Goal: Information Seeking & Learning: Check status

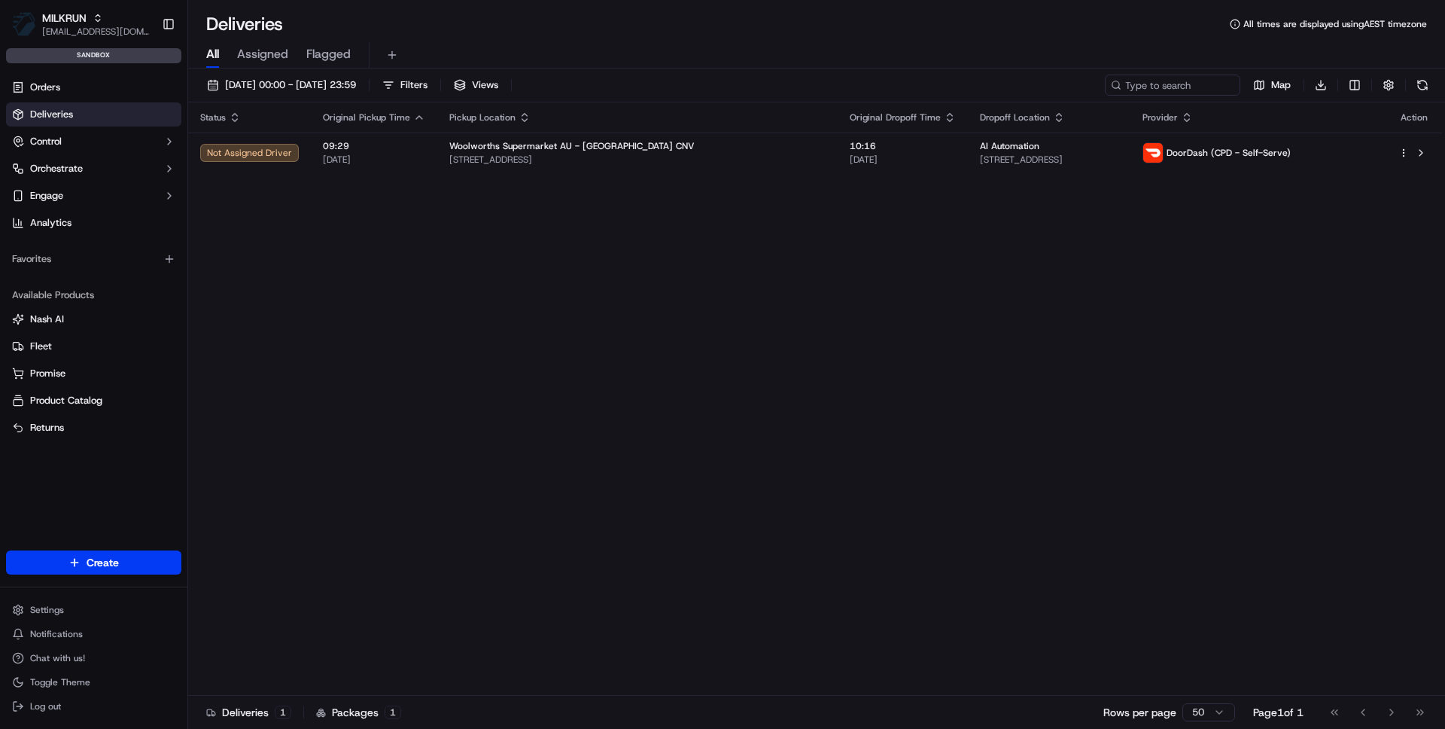
click at [47, 621] on ul "Settings Notifications Chat with us! Toggle Theme Log out" at bounding box center [93, 657] width 175 height 117
click at [47, 613] on html "MILKRUN [EMAIL_ADDRESS][DOMAIN_NAME] Toggle Sidebar sandbox Orders Deliveries C…" at bounding box center [722, 364] width 1445 height 729
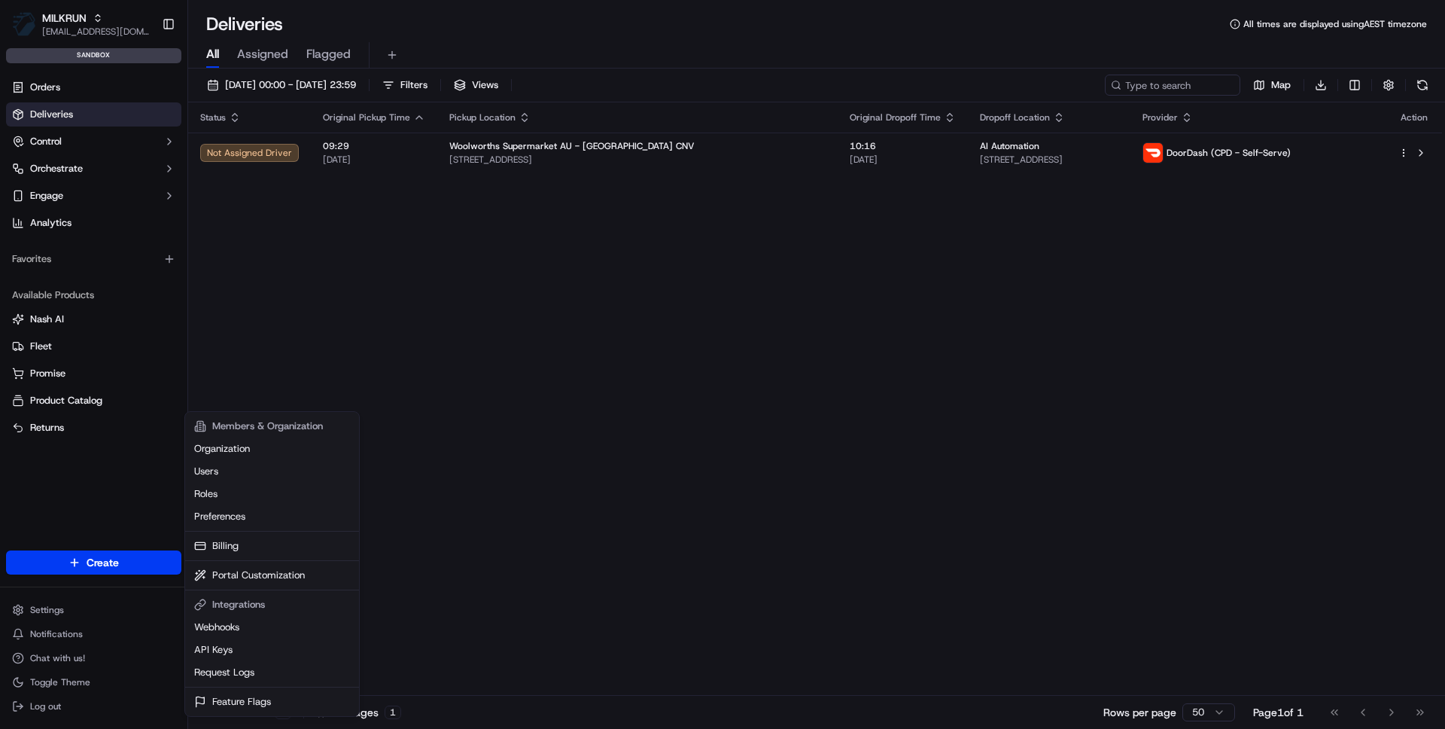
click at [505, 145] on html "MILKRUN [EMAIL_ADDRESS][DOMAIN_NAME] Toggle Sidebar sandbox Orders Deliveries C…" at bounding box center [722, 364] width 1445 height 729
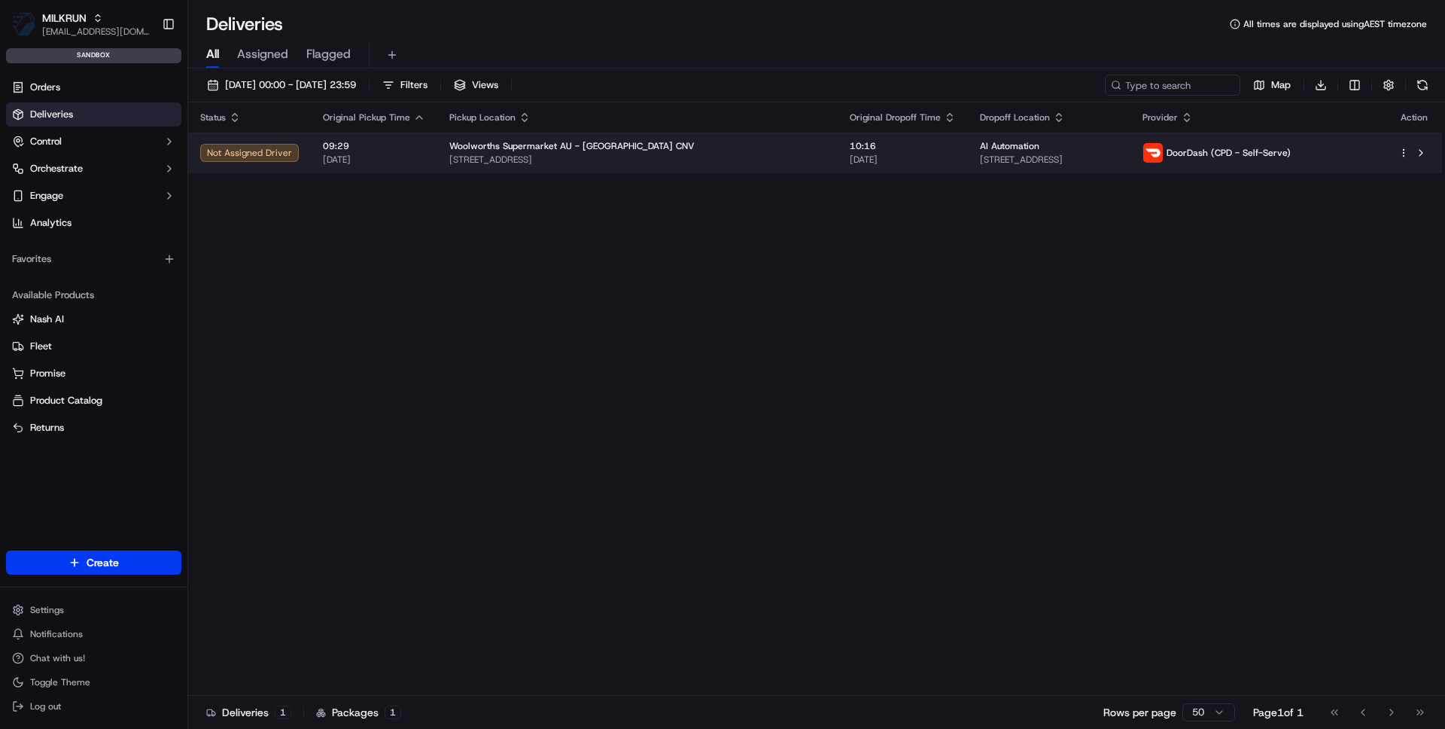
click at [503, 146] on span "Woolworths Supermarket AU - [GEOGRAPHIC_DATA] CNV" at bounding box center [571, 146] width 245 height 12
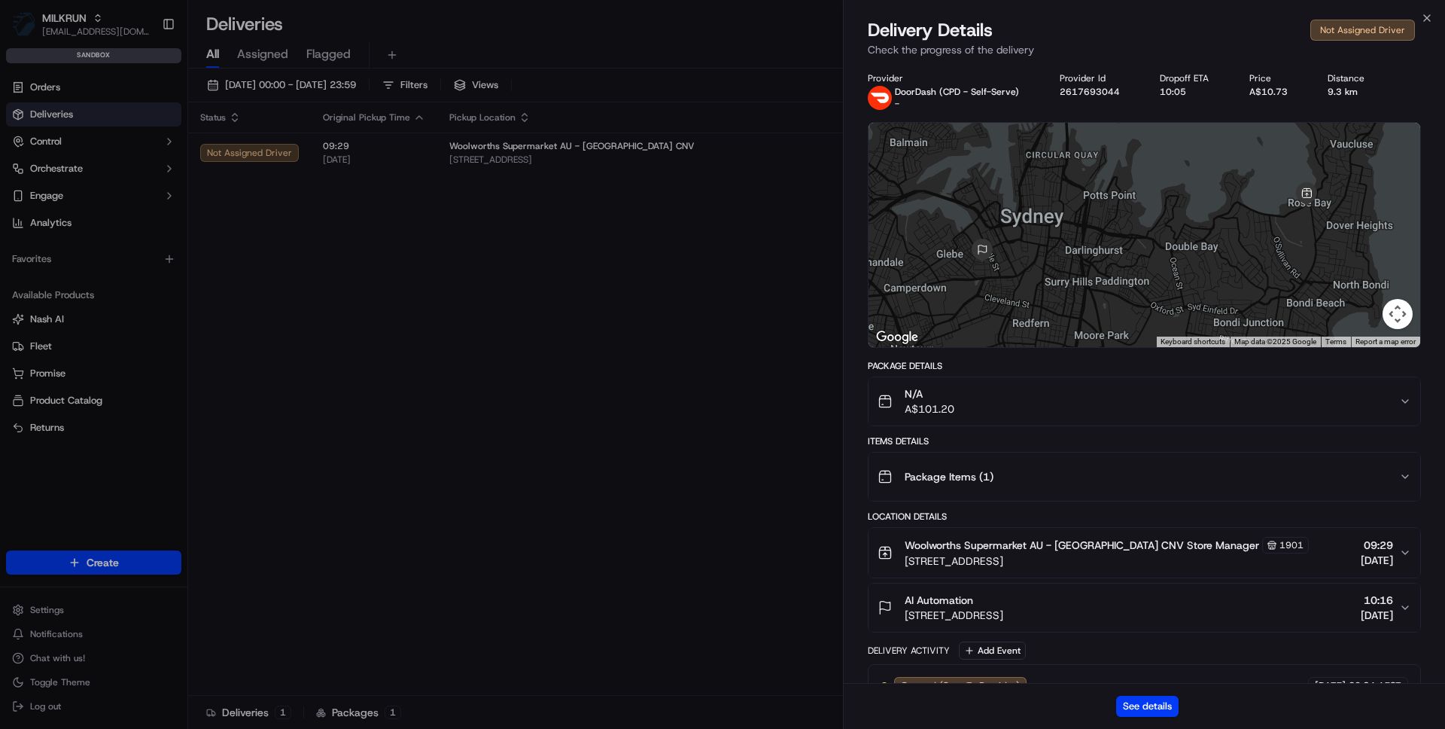
click at [1149, 724] on div "See details" at bounding box center [1144, 706] width 601 height 46
click at [1149, 711] on button "See details" at bounding box center [1147, 705] width 62 height 21
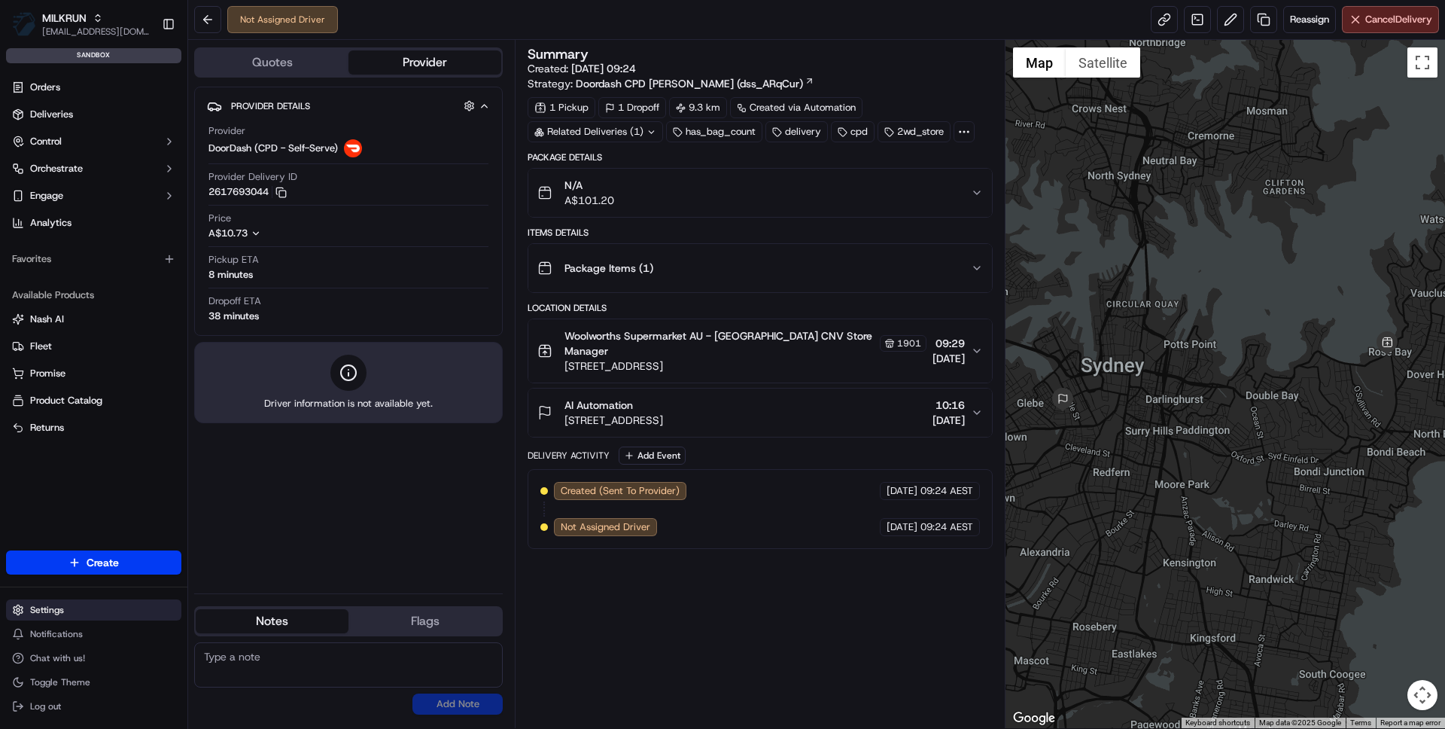
click at [51, 612] on html "MILKRUN [EMAIL_ADDRESS][DOMAIN_NAME] Toggle Sidebar sandbox Orders Deliveries C…" at bounding box center [722, 364] width 1445 height 729
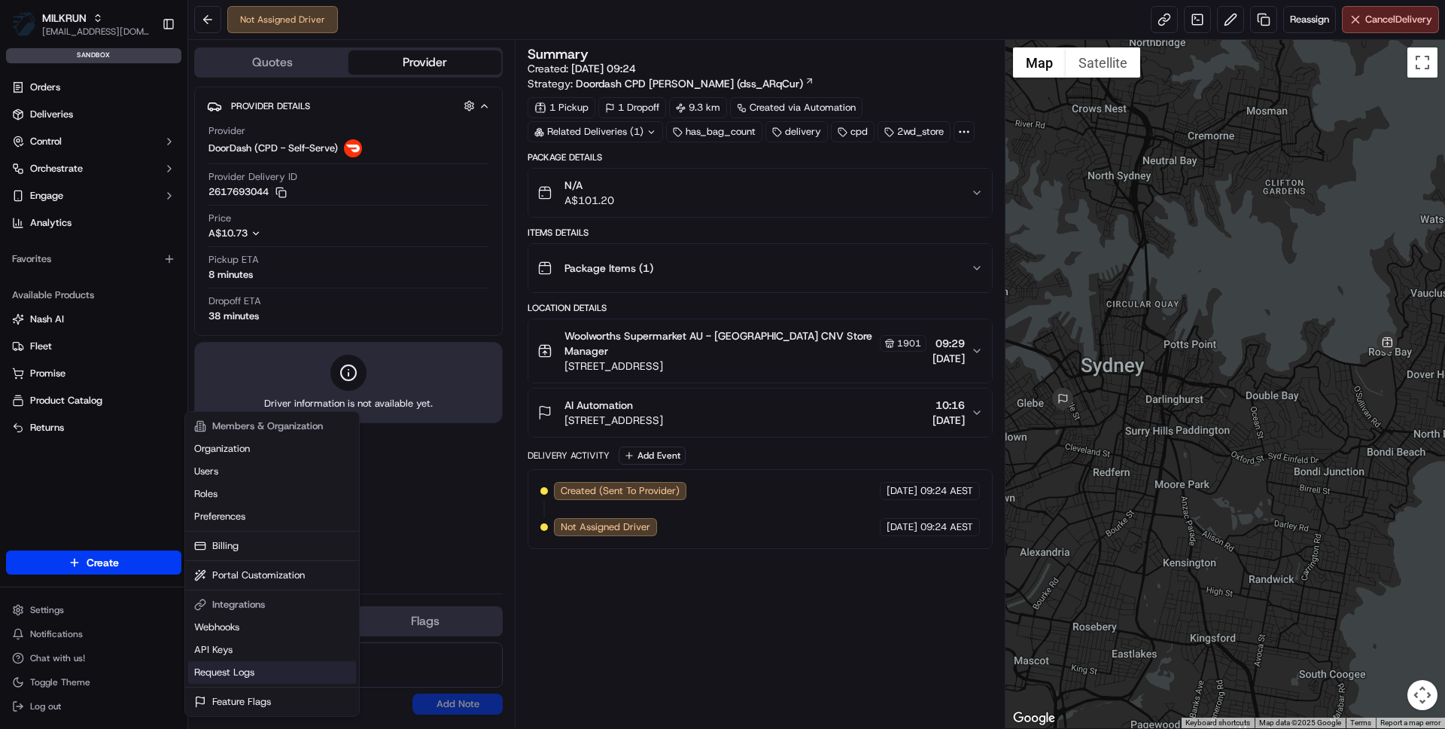
click at [230, 675] on link "Request Logs" at bounding box center [272, 672] width 168 height 23
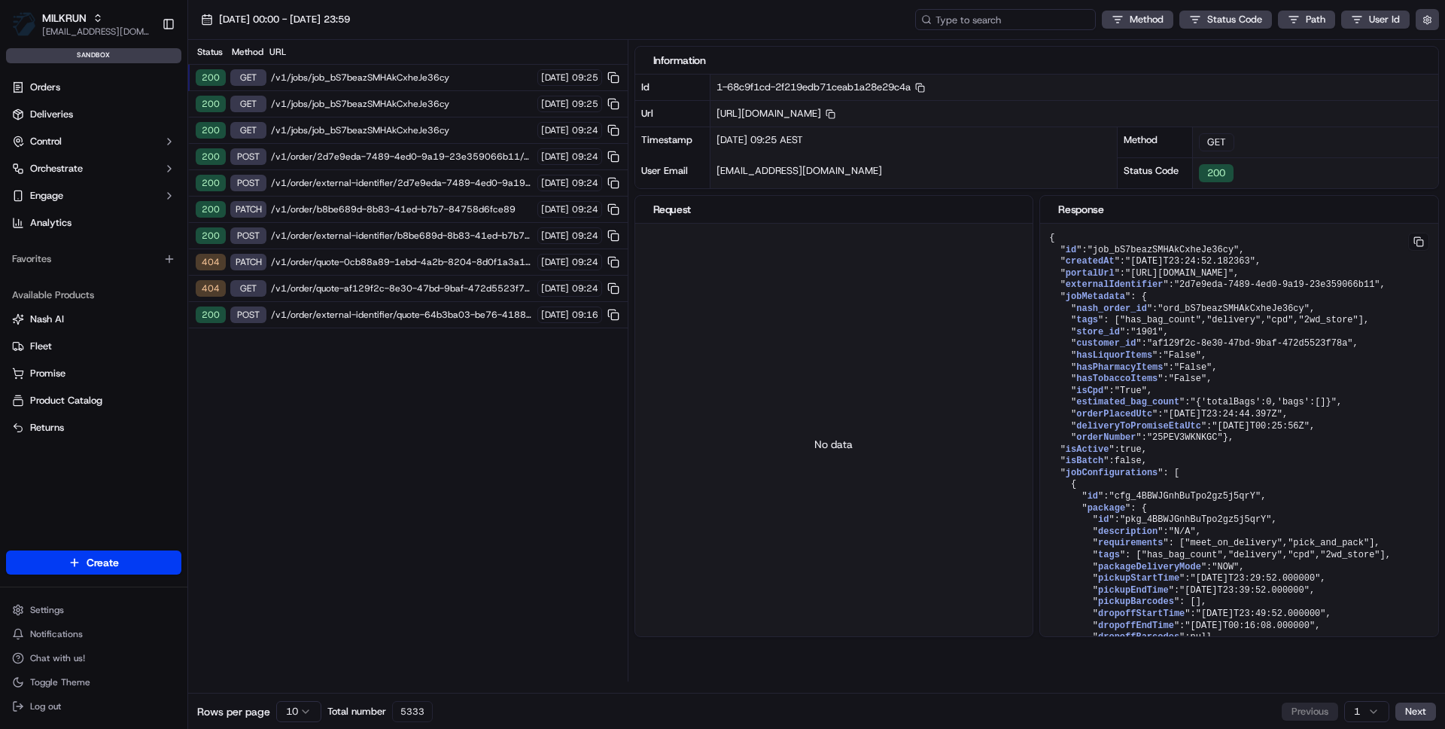
click at [1030, 25] on input at bounding box center [1005, 19] width 181 height 21
paste input "job_bS7beazSMHAkCxheJe36cy"
type input "job_bS7beazSMHAkCxheJe36cy"
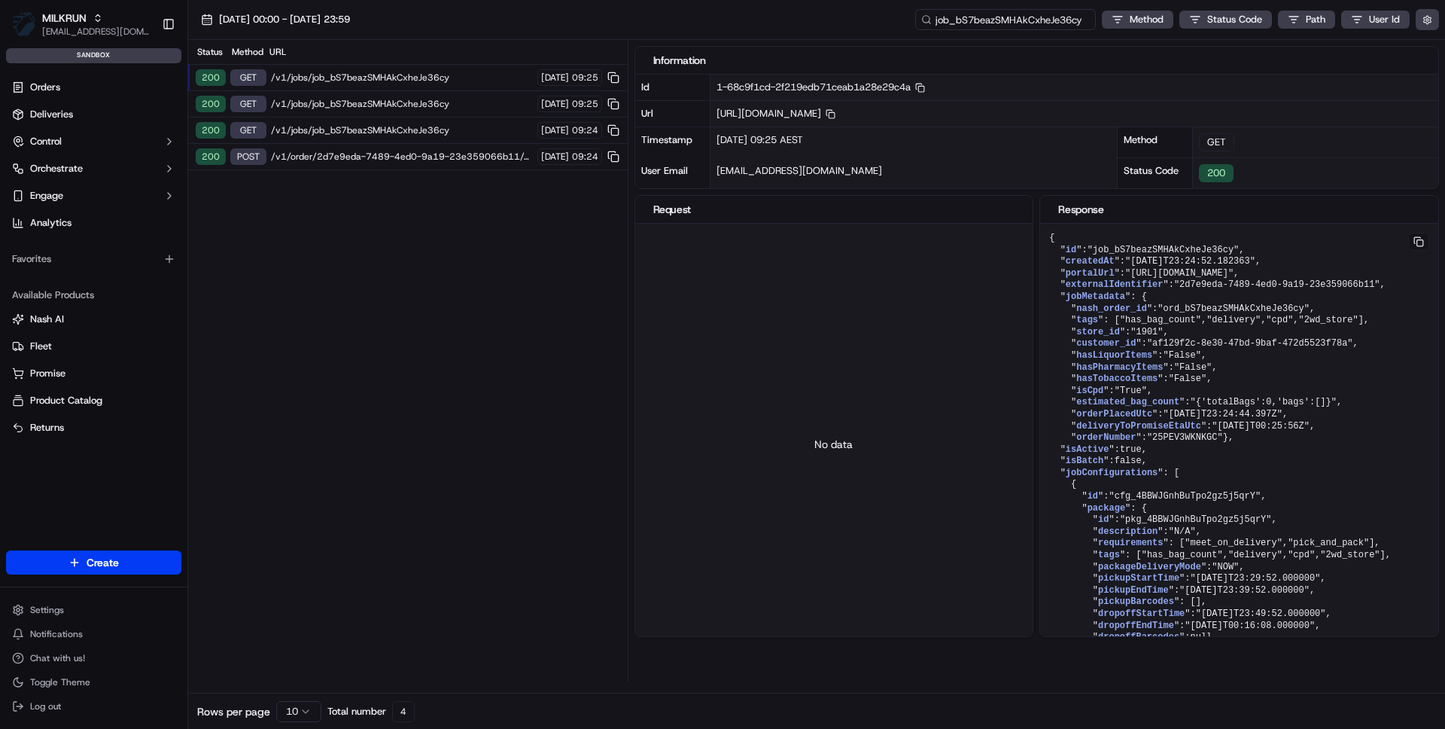
drag, startPoint x: 990, startPoint y: 21, endPoint x: 914, endPoint y: 28, distance: 76.3
click at [915, 28] on div "job_bS7beazSMHAkCxheJe36cy" at bounding box center [1005, 19] width 181 height 21
drag, startPoint x: 949, startPoint y: 20, endPoint x: 888, endPoint y: 20, distance: 61.0
click at [888, 20] on div "17/09/2025 00:00 - 17/09/2025 23:59 job_bS7beazSMHAkCxheJe36cy Method Status Co…" at bounding box center [816, 20] width 1257 height 40
type input "ord_bS7beazSMHAkCxheJe36cy"
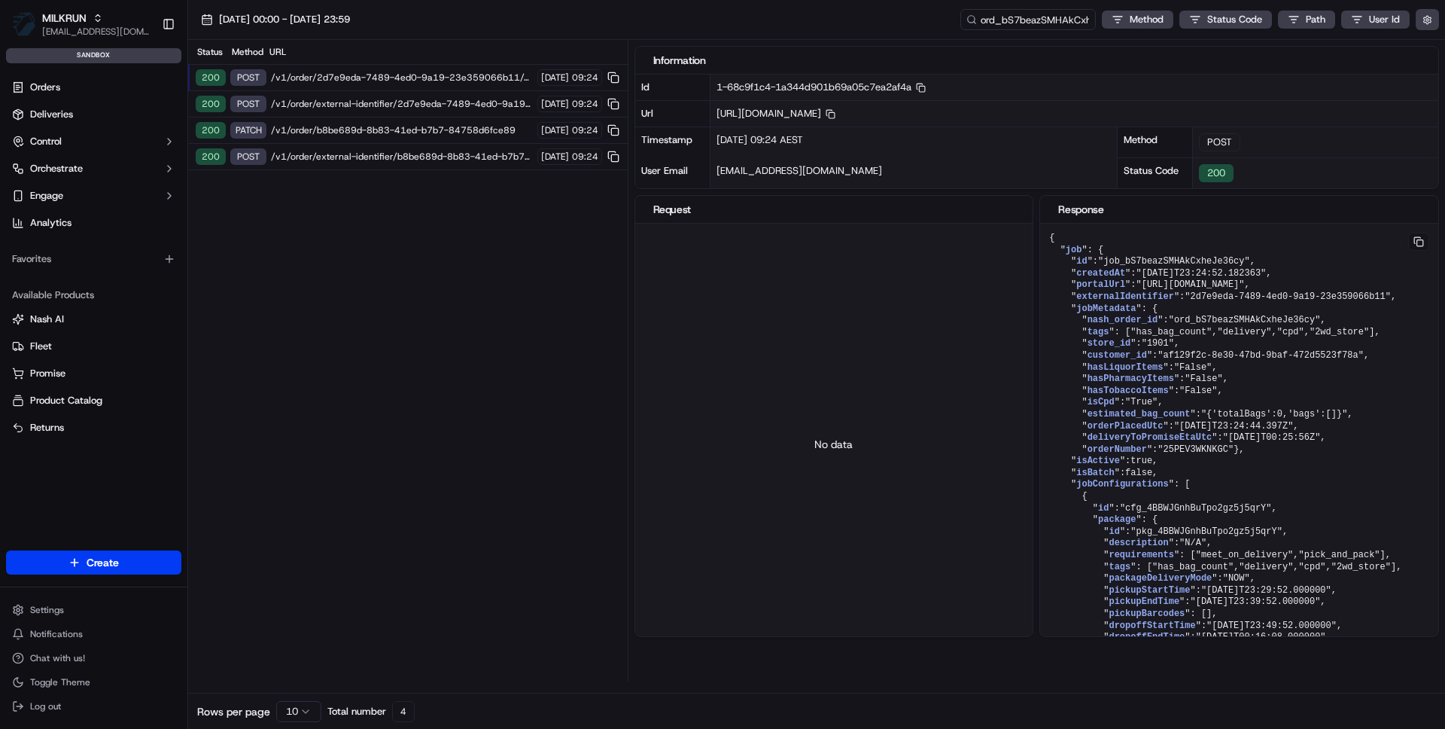
click at [404, 159] on span "/v1/order/external-identifier/b8be689d-8b83-41ed-b7b7-84758d6fce89" at bounding box center [402, 157] width 262 height 12
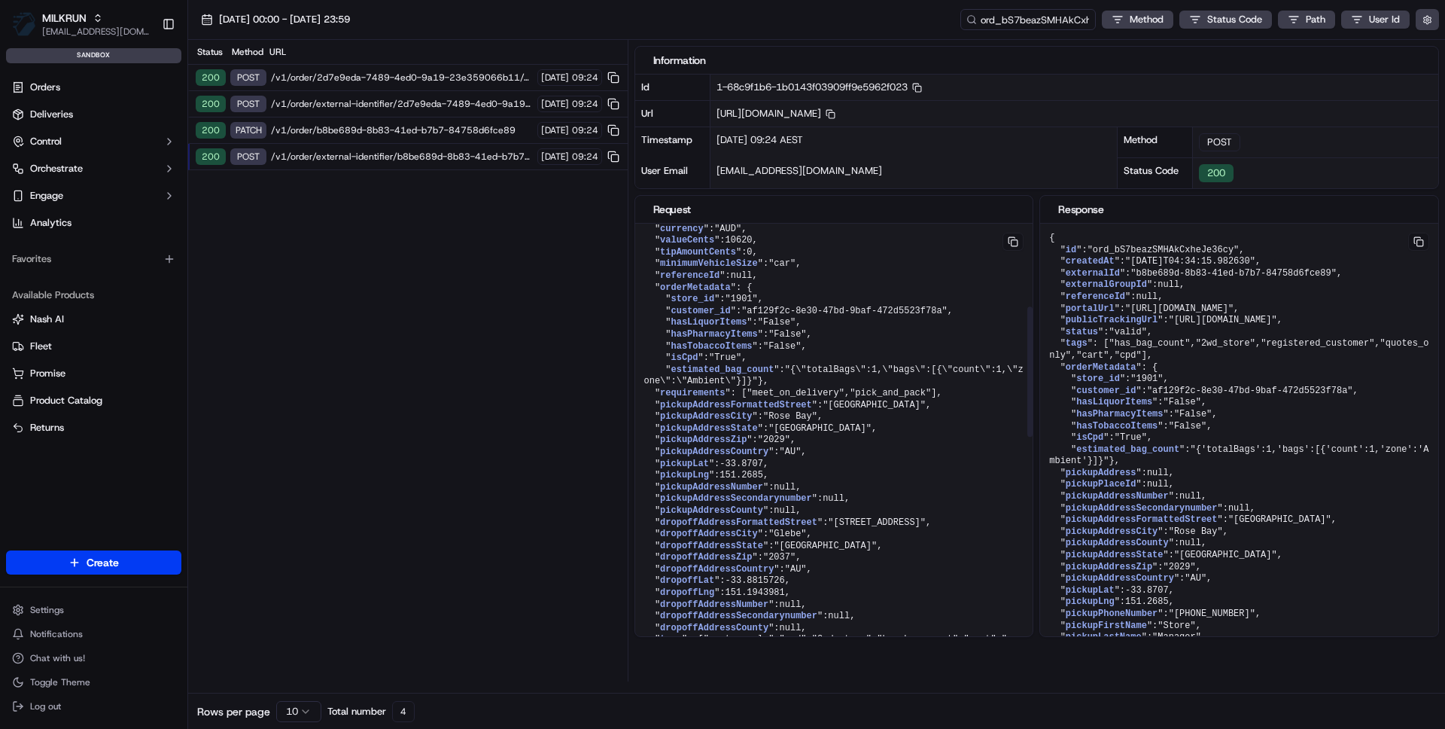
scroll to position [280, 0]
click at [434, 136] on div "200 PATCH /v1/order/b8be689d-8b83-41ed-b7b7-84758d6fce89 17/09/2025 09:24" at bounding box center [408, 130] width 440 height 26
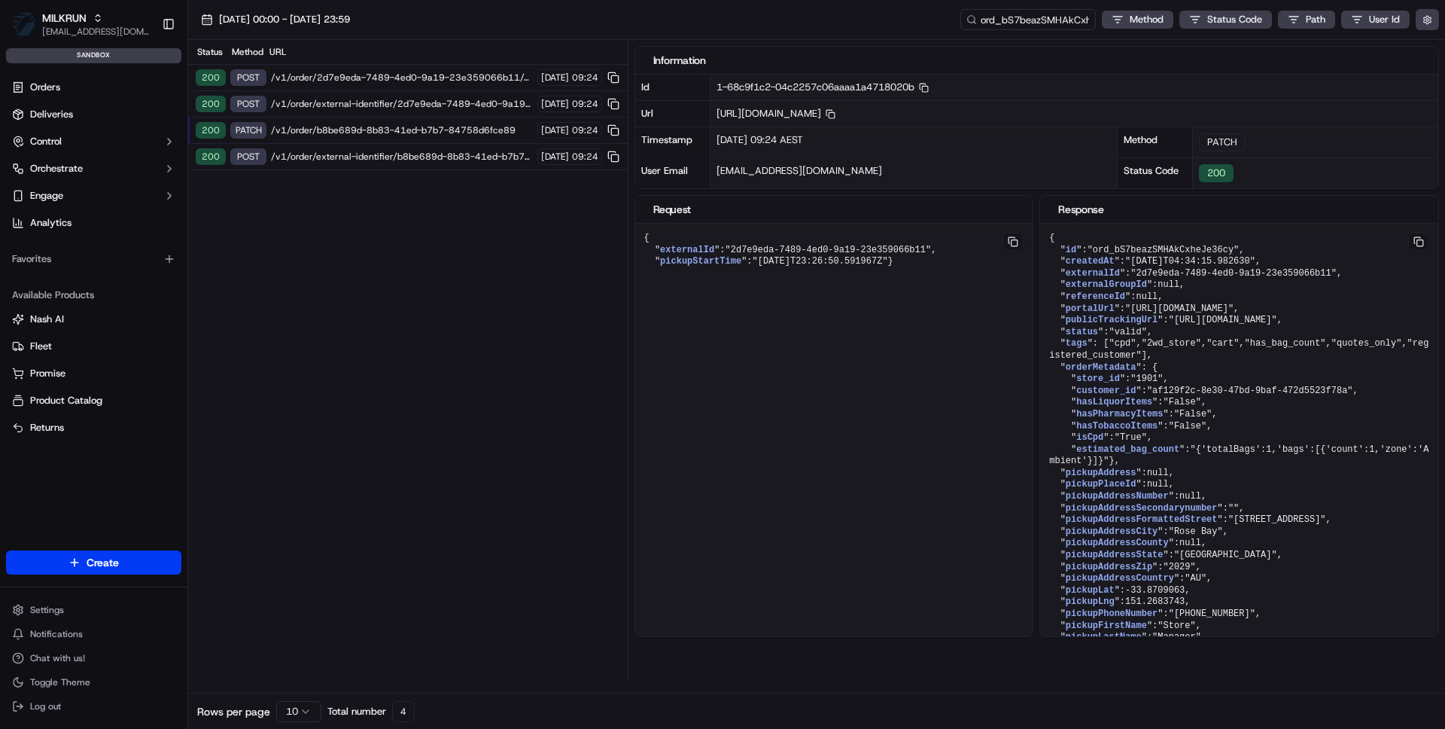
scroll to position [0, 0]
click at [432, 110] on div "200 POST /v1/order/external-identifier/2d7e9eda-7489-4ed0-9a19-23e359066b11 17/…" at bounding box center [408, 104] width 440 height 26
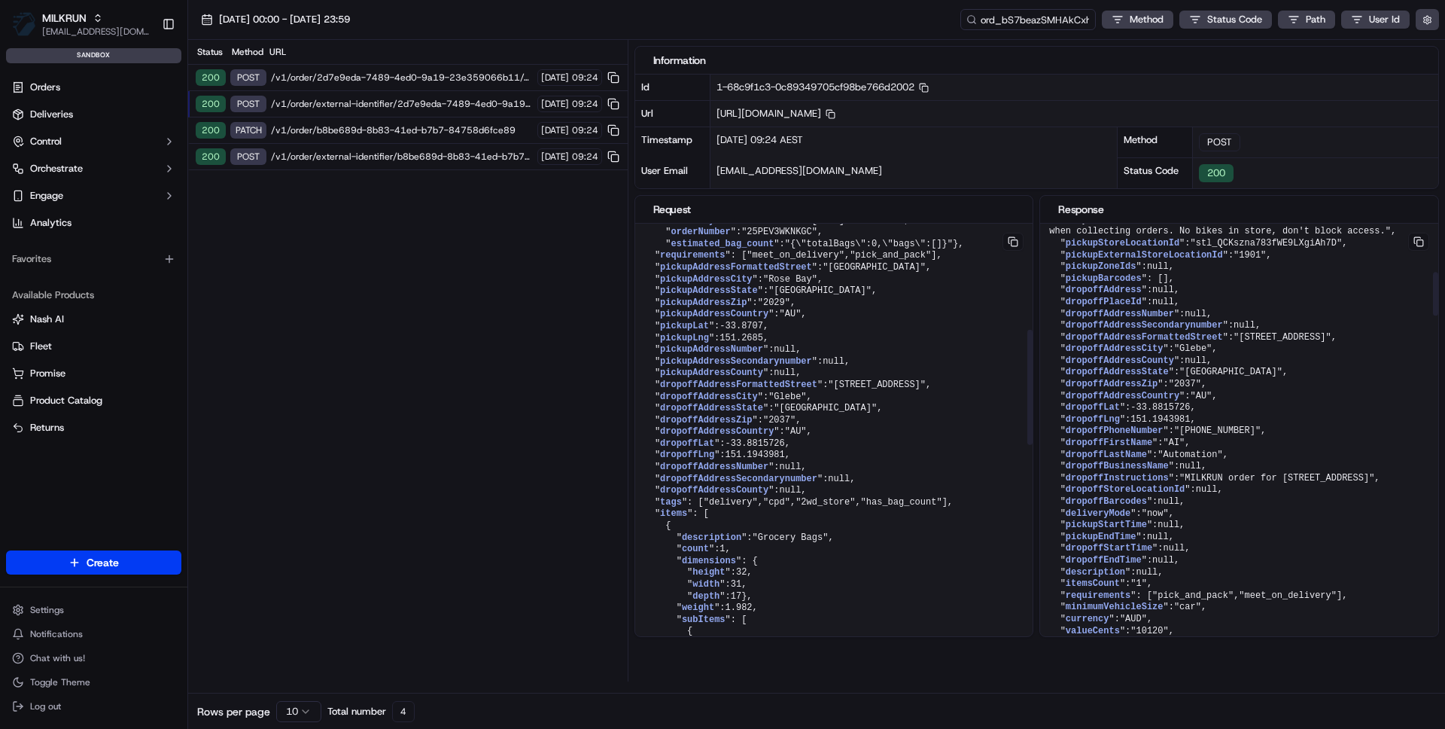
scroll to position [652, 0]
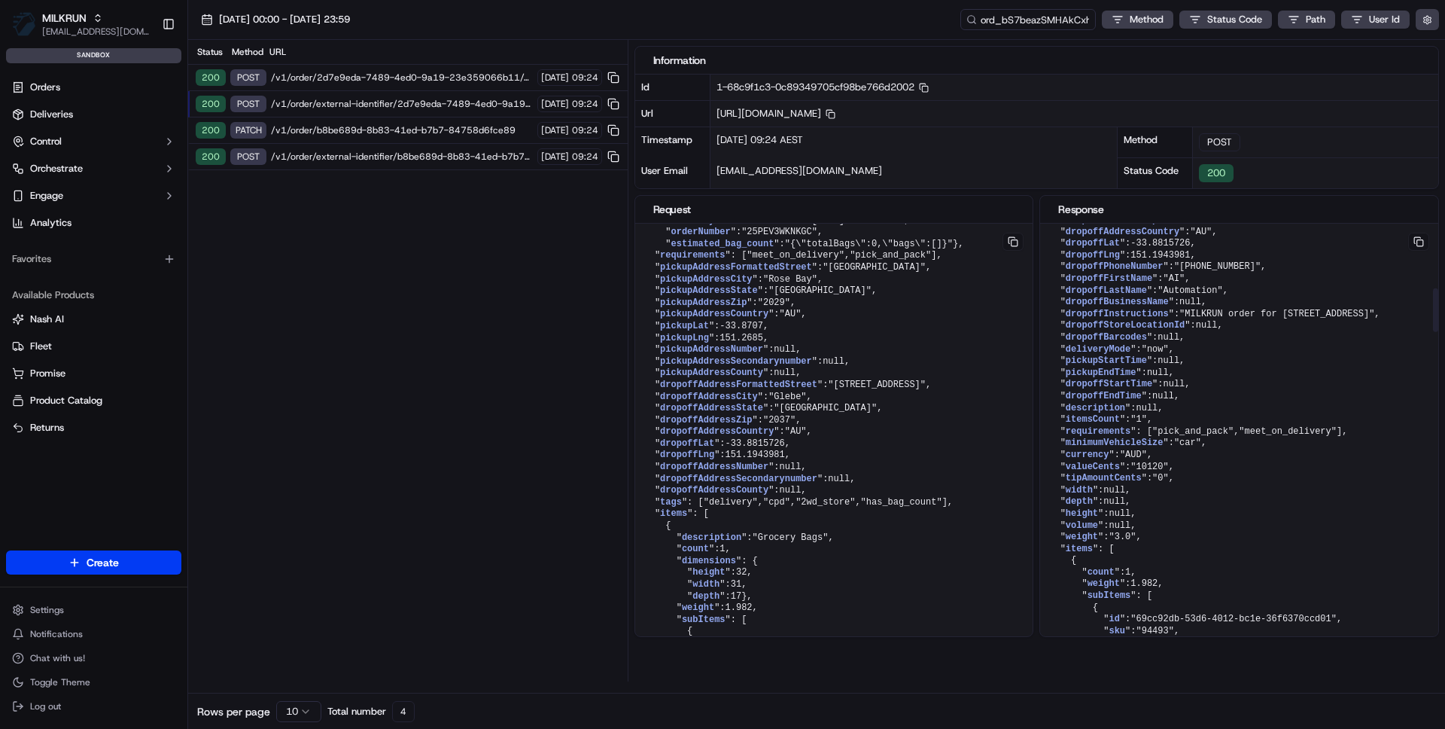
click at [1200, 319] on span ""MILKRUN order for 1 Glebe St, Glebe, NSW 2037, AU"" at bounding box center [1276, 314] width 195 height 11
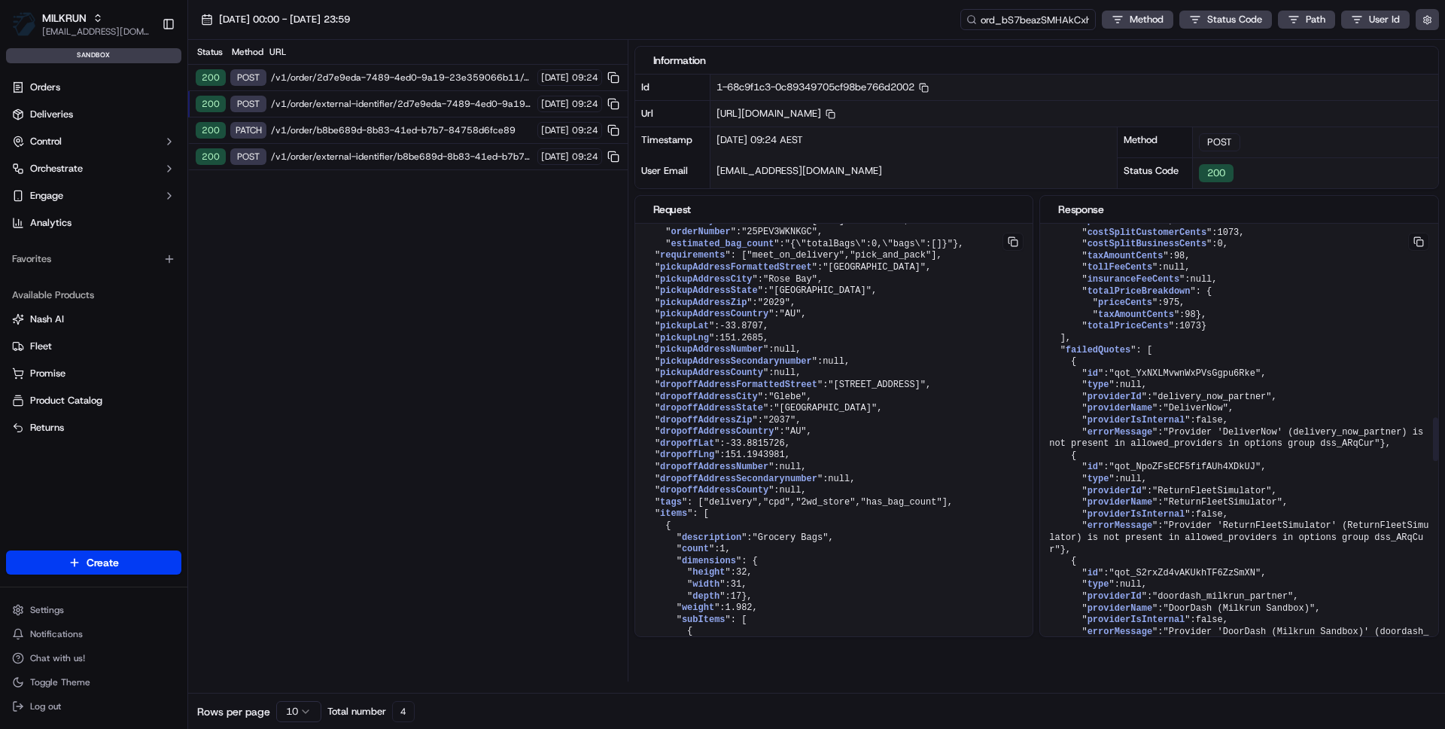
drag, startPoint x: 1166, startPoint y: 443, endPoint x: 1340, endPoint y: 443, distance: 174.6
click at [1340, 443] on pre "{ " id ": "ord_bS7beazSMHAkCxheJe36cy" , " createdAt ": "2025-09-16T04:34:15.98…" at bounding box center [1239, 239] width 398 height 3938
drag, startPoint x: 1322, startPoint y: 444, endPoint x: 1152, endPoint y: 443, distance: 170.1
click at [1152, 443] on pre "{ " id ": "ord_bS7beazSMHAkCxheJe36cy" , " createdAt ": "2025-09-16T04:34:15.98…" at bounding box center [1239, 239] width 398 height 3938
click at [397, 78] on span "/v1/order/2d7e9eda-7489-4ed0-9a19-23e359066b11/autodispatch" at bounding box center [402, 77] width 262 height 12
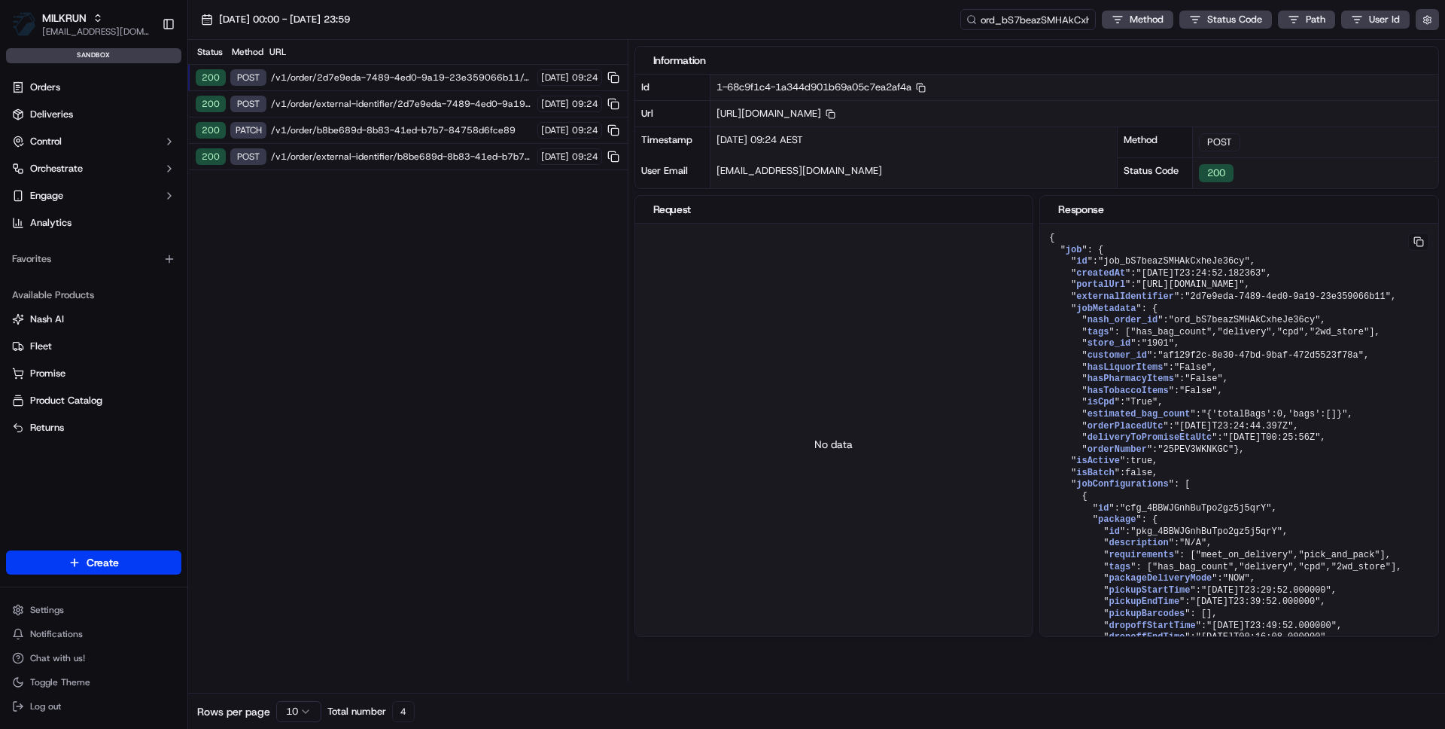
scroll to position [2752, 0]
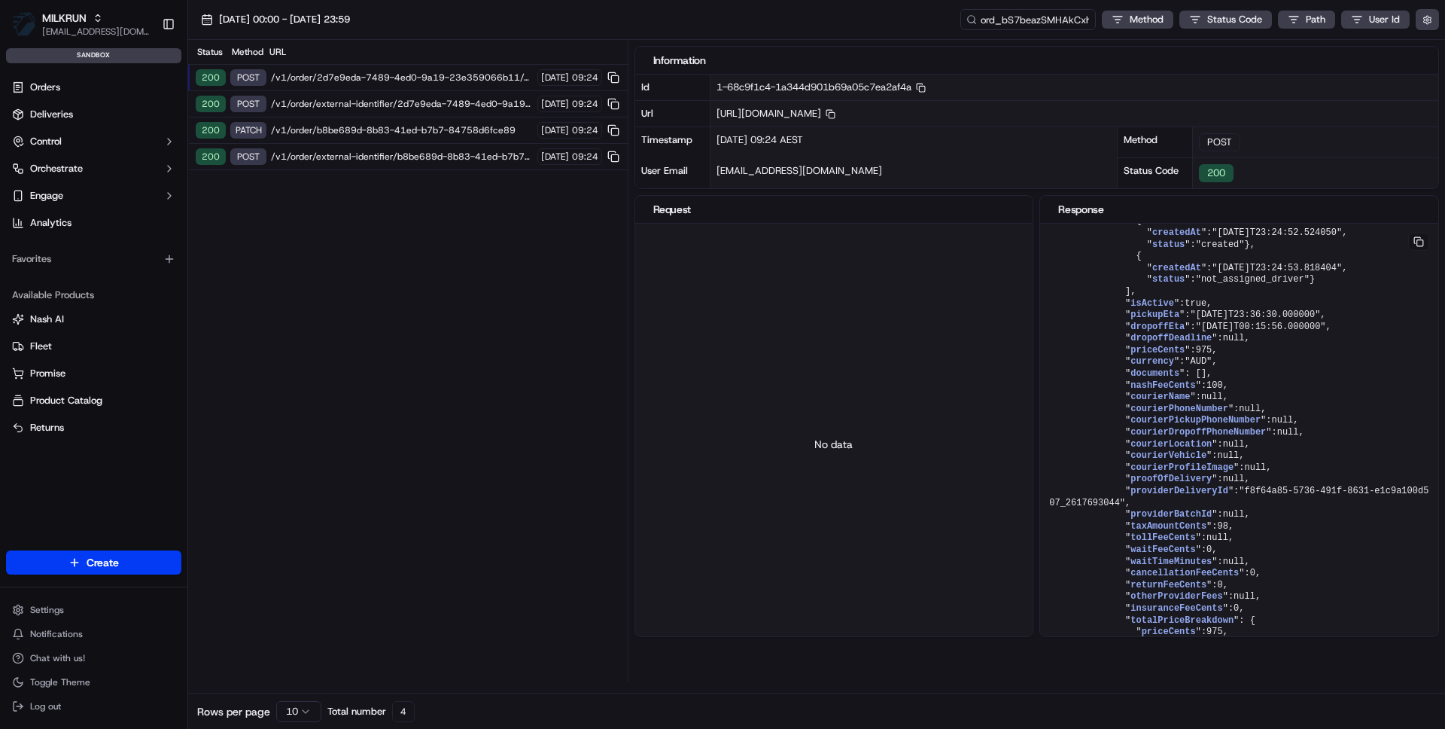
click at [311, 163] on div "200 POST /v1/order/external-identifier/b8be689d-8b83-41ed-b7b7-84758d6fce89 17/…" at bounding box center [408, 157] width 440 height 26
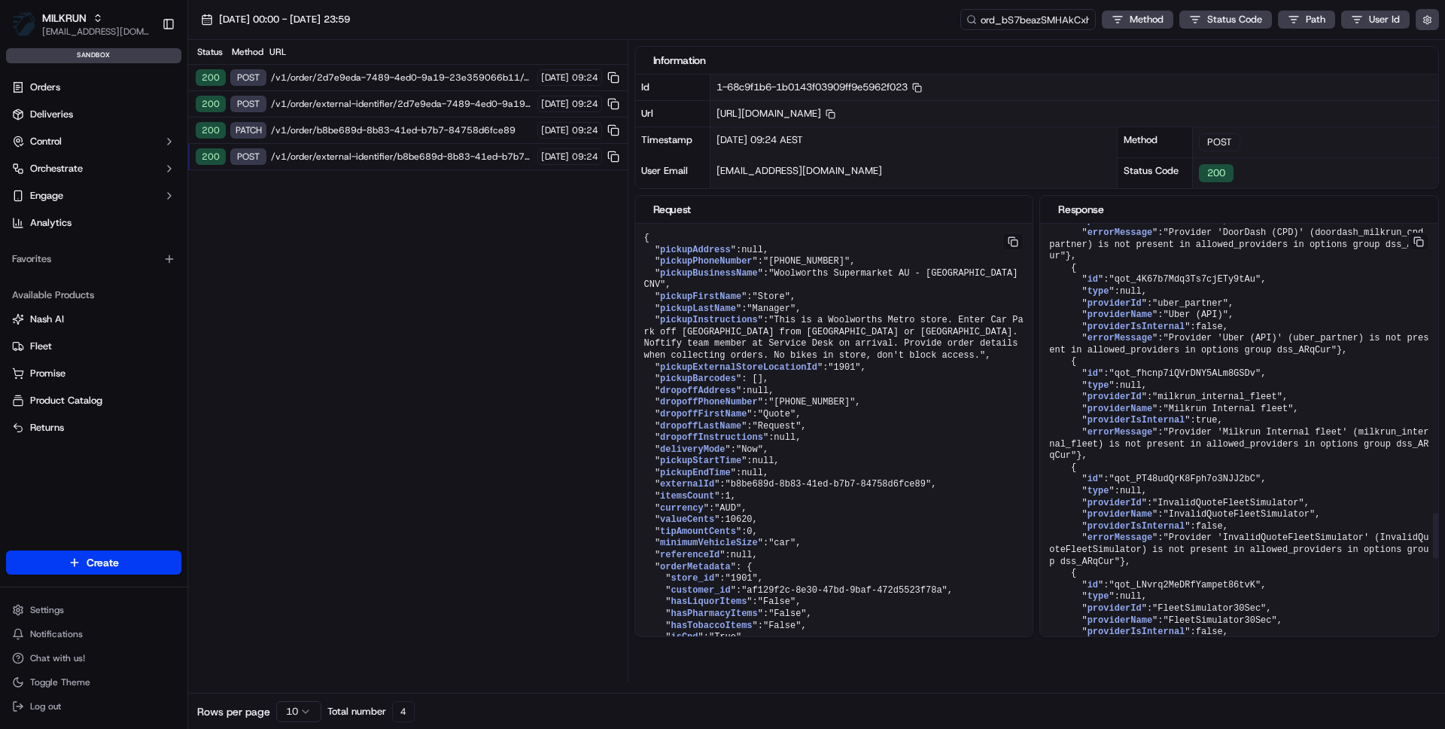
click at [1197, 74] on span ""qot_Cv4oC2ymcDUEXWjQoXrqF2"" at bounding box center [1185, 68] width 152 height 11
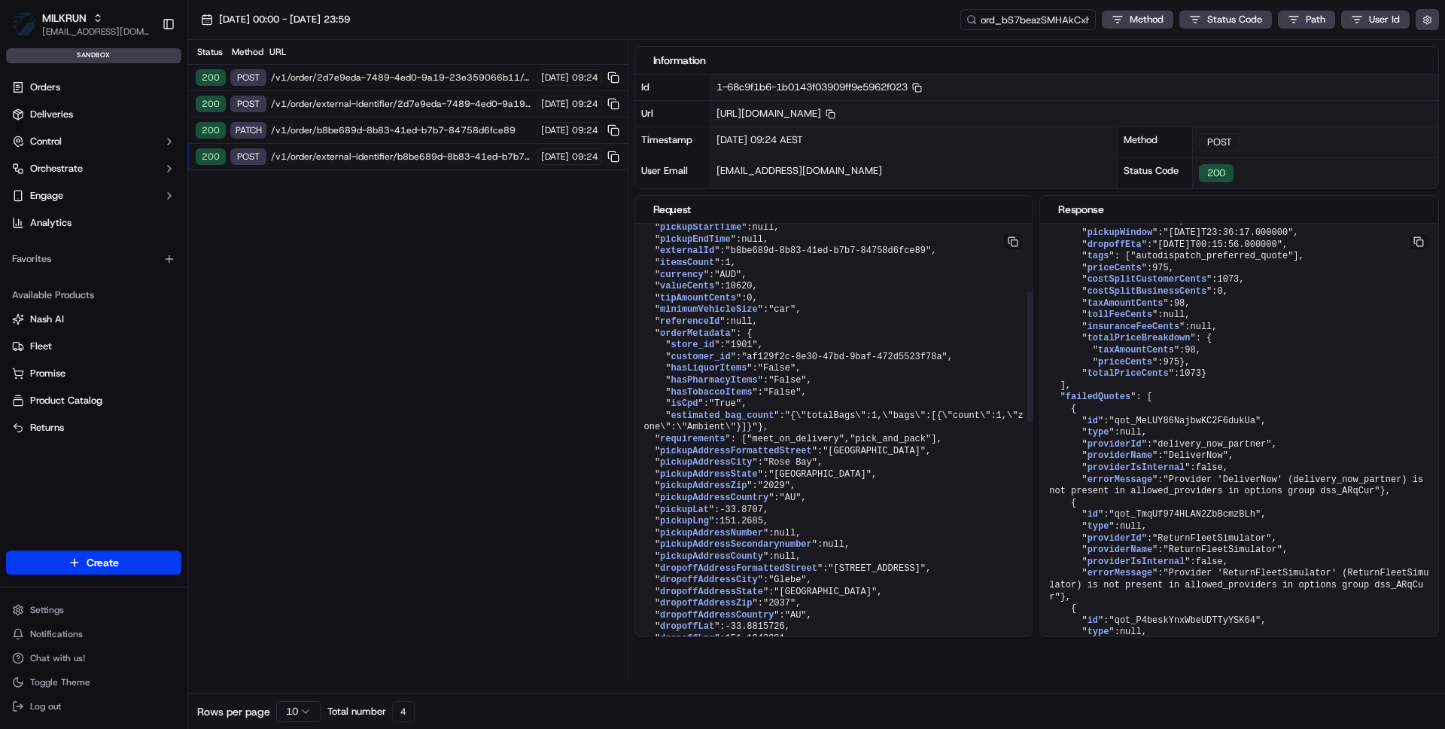
scroll to position [229, 0]
click at [354, 158] on span "/v1/order/external-identifier/b8be689d-8b83-41ed-b7b7-84758d6fce89" at bounding box center [402, 157] width 262 height 12
click at [393, 98] on span "/v1/order/external-identifier/2d7e9eda-7489-4ed0-9a19-23e359066b11" at bounding box center [402, 104] width 262 height 12
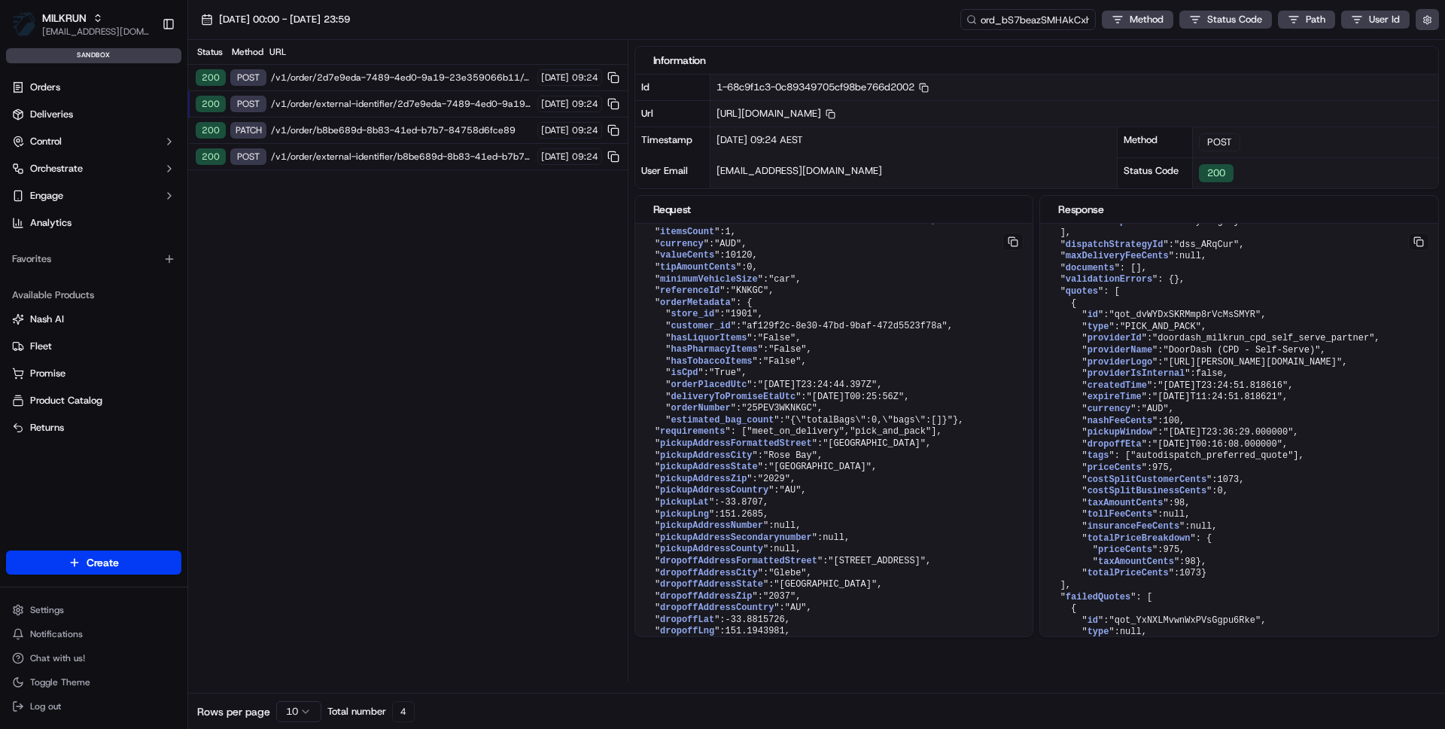
scroll to position [1954, 0]
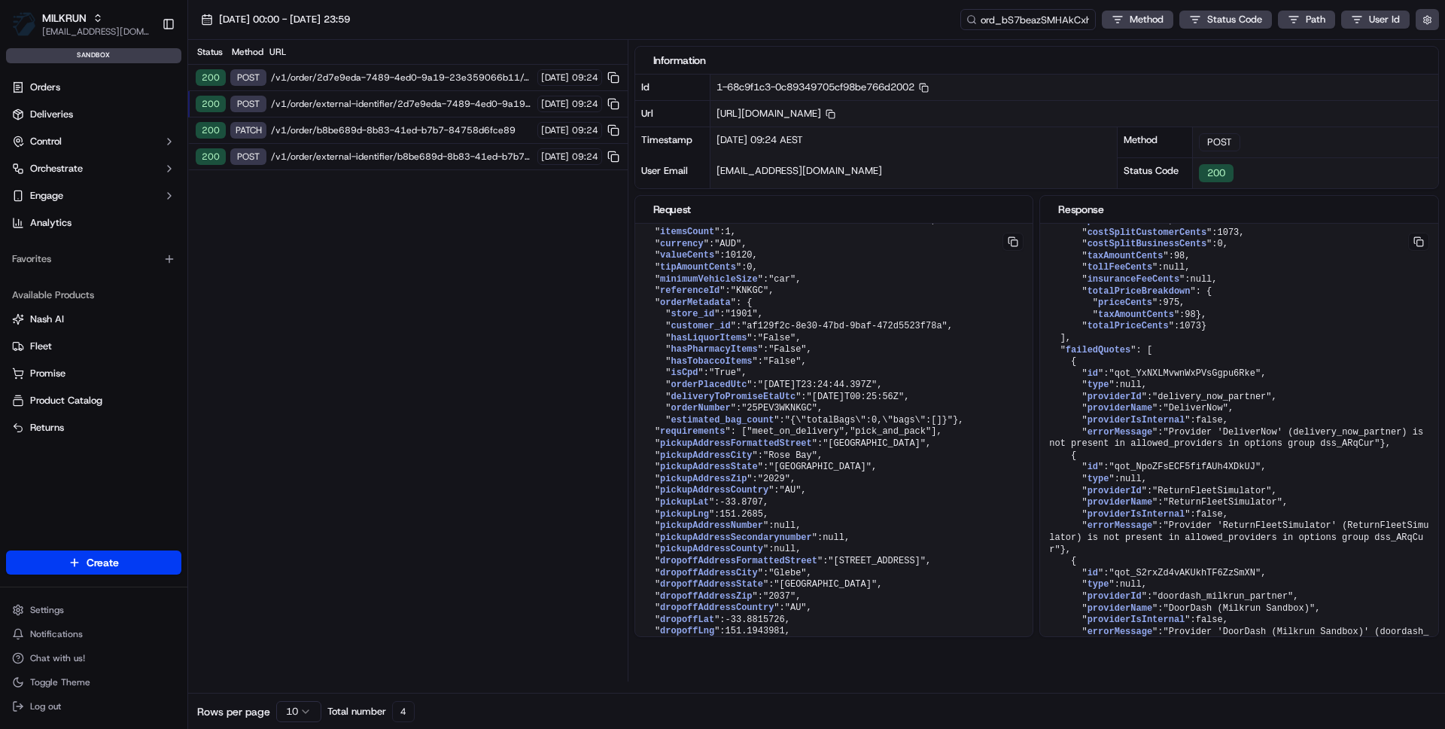
click at [359, 158] on span "/v1/order/external-identifier/b8be689d-8b83-41ed-b7b7-84758d6fce89" at bounding box center [402, 157] width 262 height 12
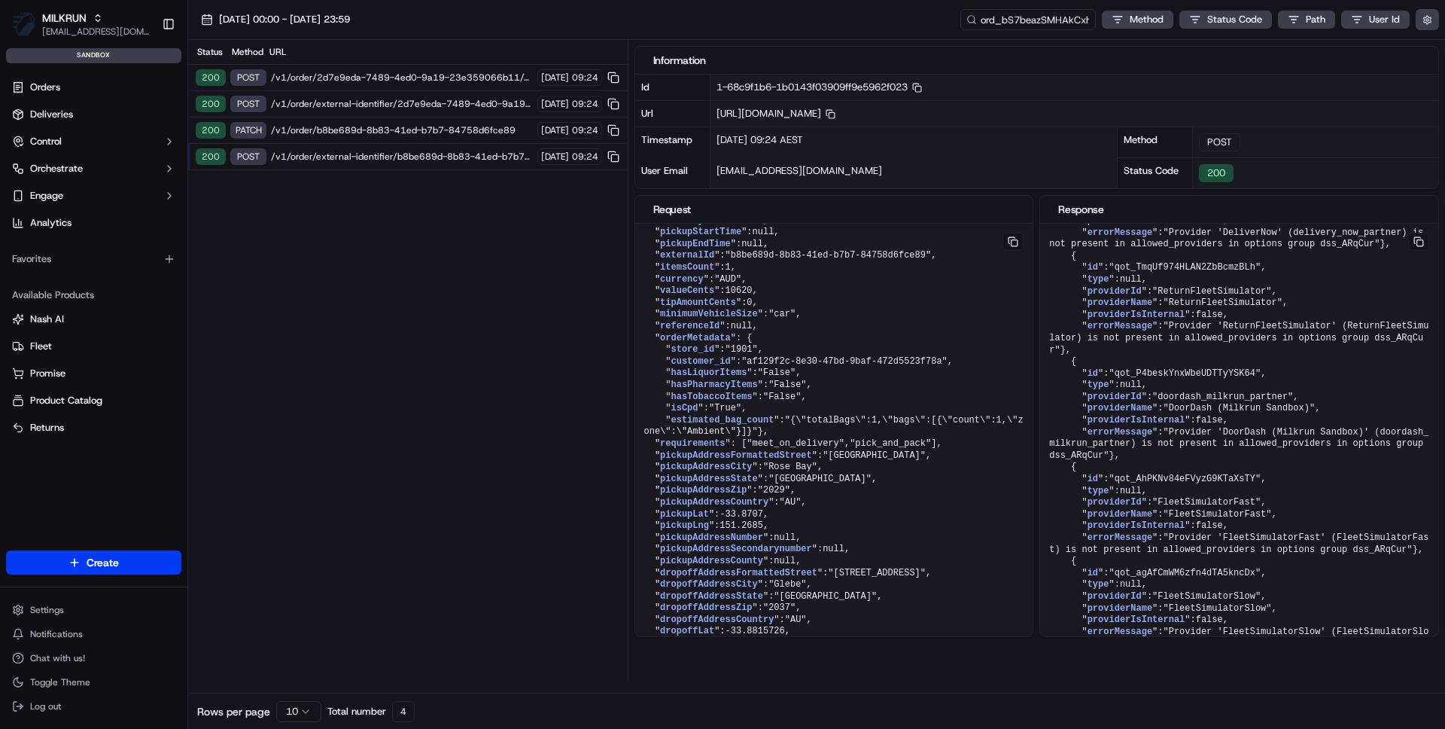
scroll to position [1707, 0]
